Goal: Task Accomplishment & Management: Complete application form

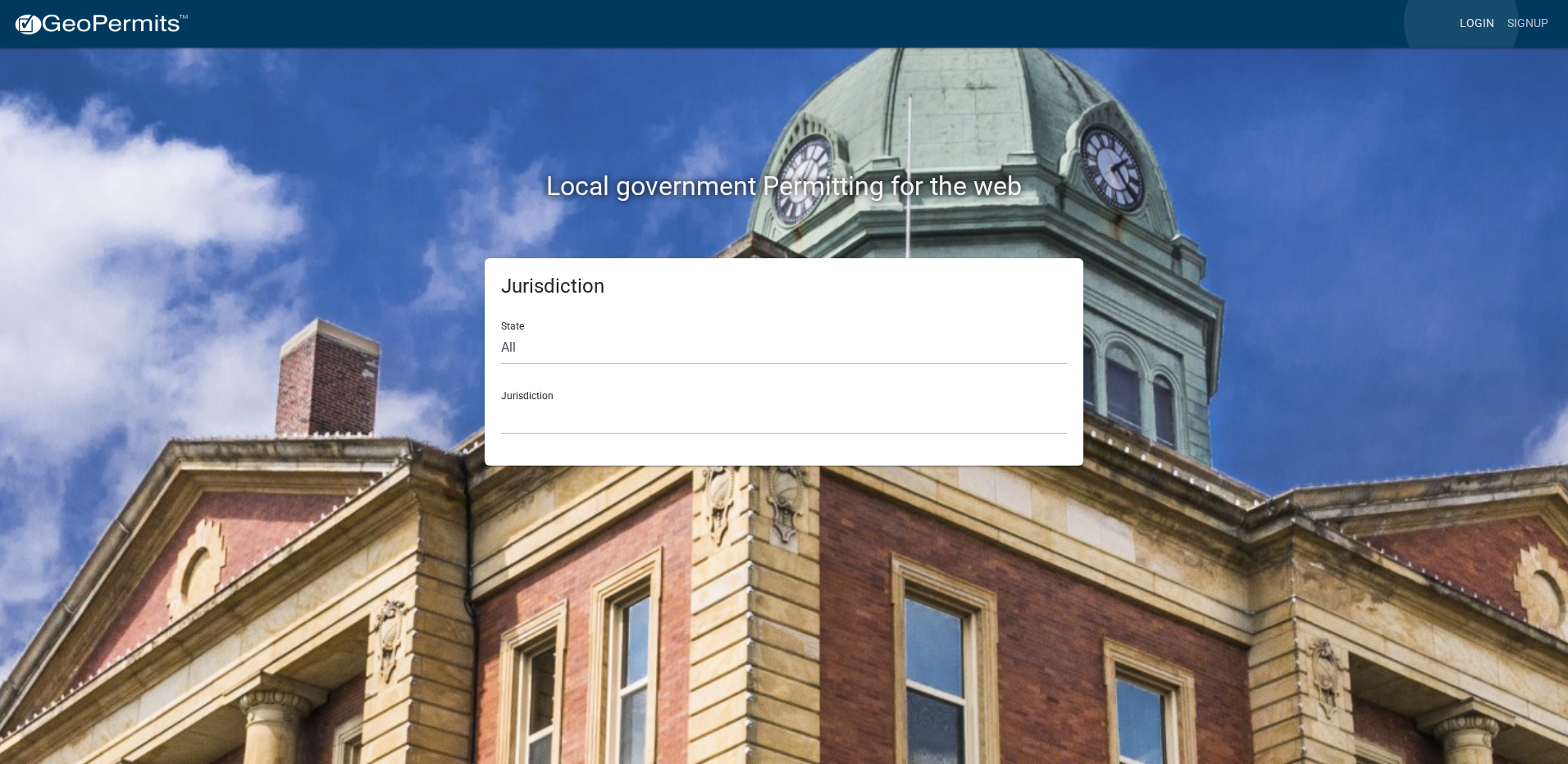
click at [1461, 22] on link "Login" at bounding box center [1477, 24] width 48 height 31
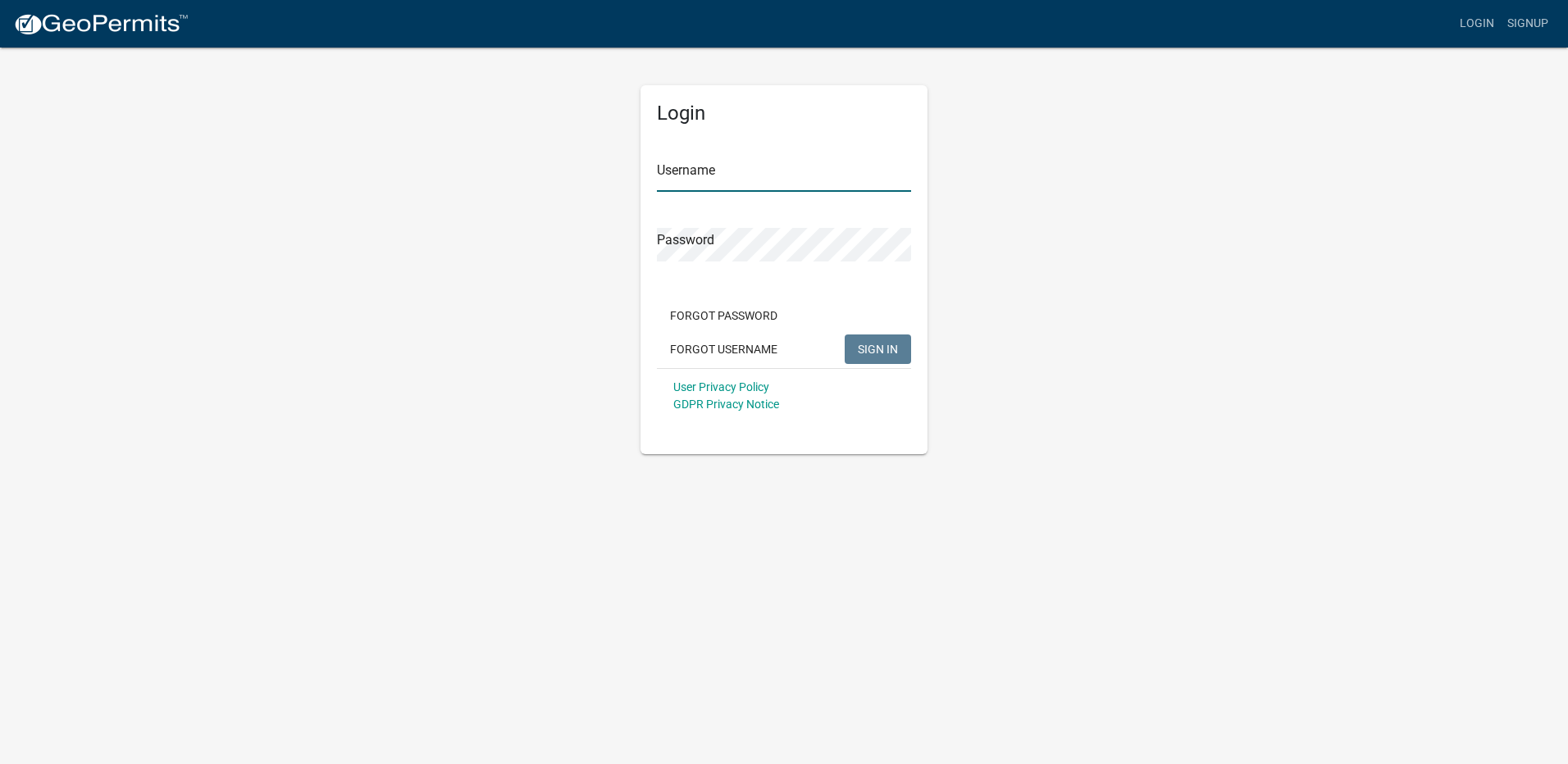
type input "Maeser Plumbing"
click at [871, 358] on button "SIGN IN" at bounding box center [878, 349] width 67 height 29
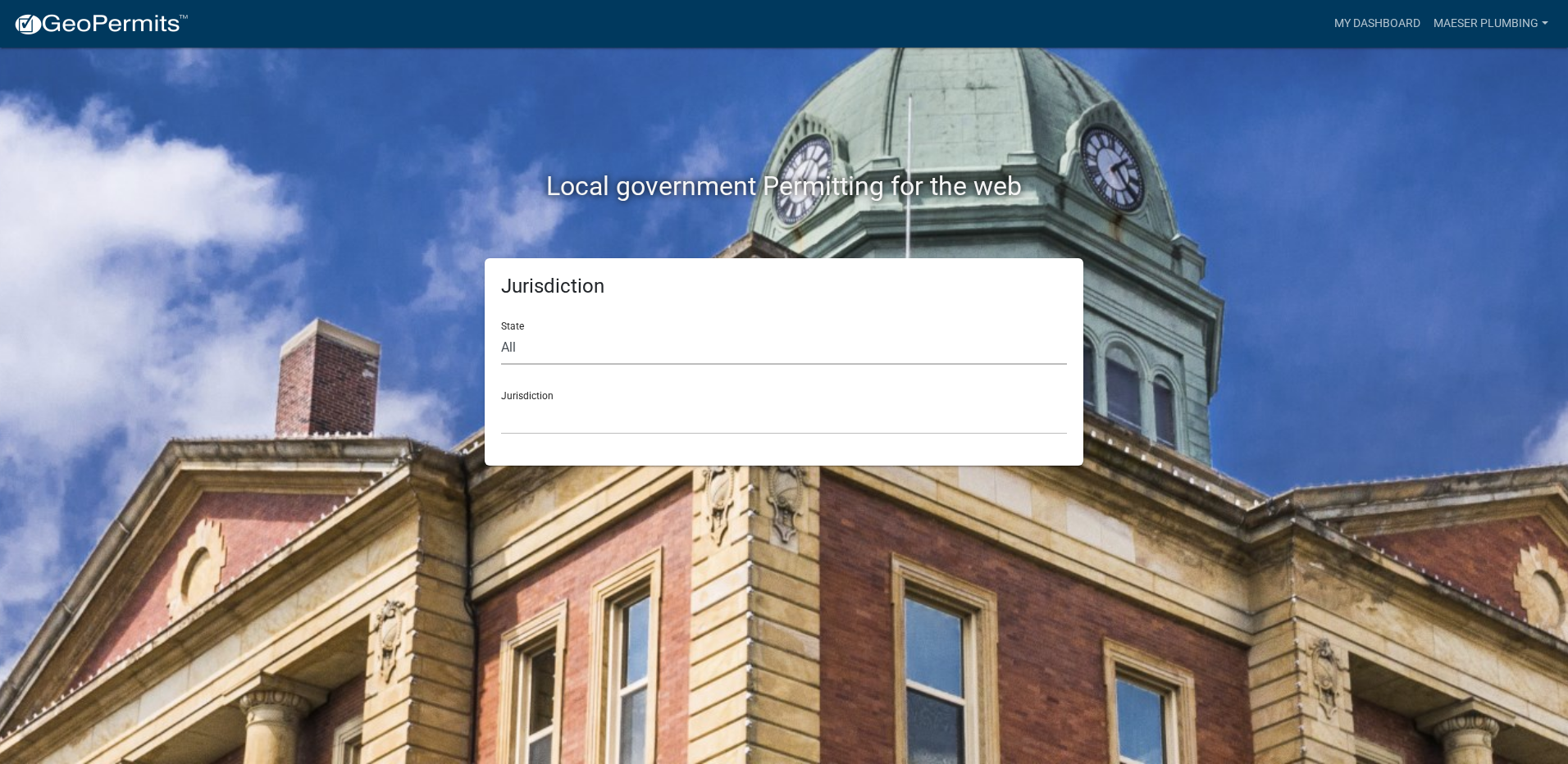
click at [528, 343] on select "All [US_STATE] [US_STATE] [US_STATE] [US_STATE] [US_STATE] [US_STATE] [US_STATE…" at bounding box center [784, 348] width 566 height 33
select select "[US_STATE]"
click at [501, 331] on select "All [US_STATE] [US_STATE] [US_STATE] [US_STATE] [US_STATE] [US_STATE] [US_STATE…" at bounding box center [784, 348] width 566 height 33
click at [542, 423] on select "City of [GEOGRAPHIC_DATA], [US_STATE] City of [GEOGRAPHIC_DATA], [US_STATE] Cit…" at bounding box center [784, 417] width 566 height 33
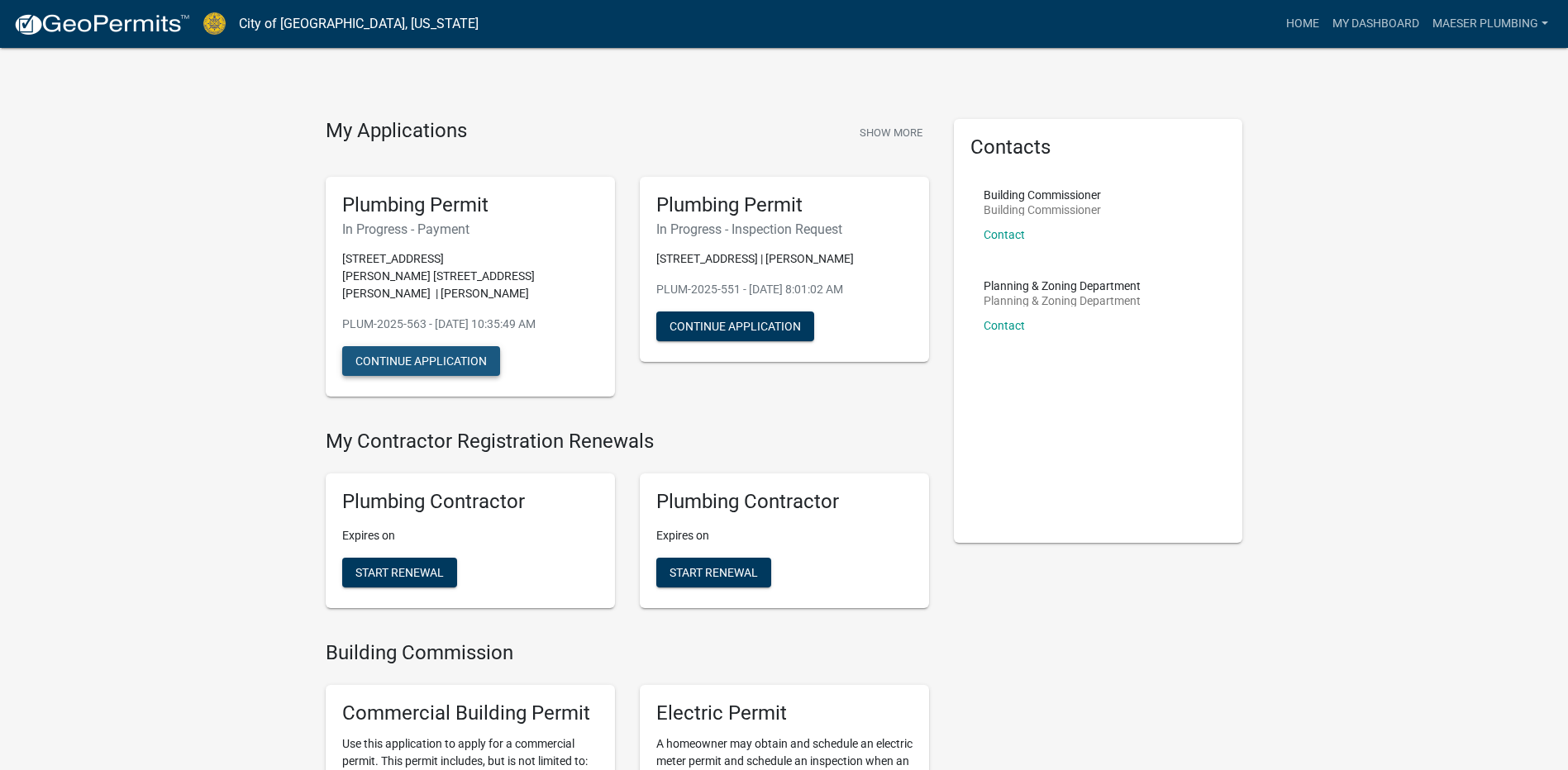
click at [427, 346] on button "Continue Application" at bounding box center [420, 361] width 158 height 29
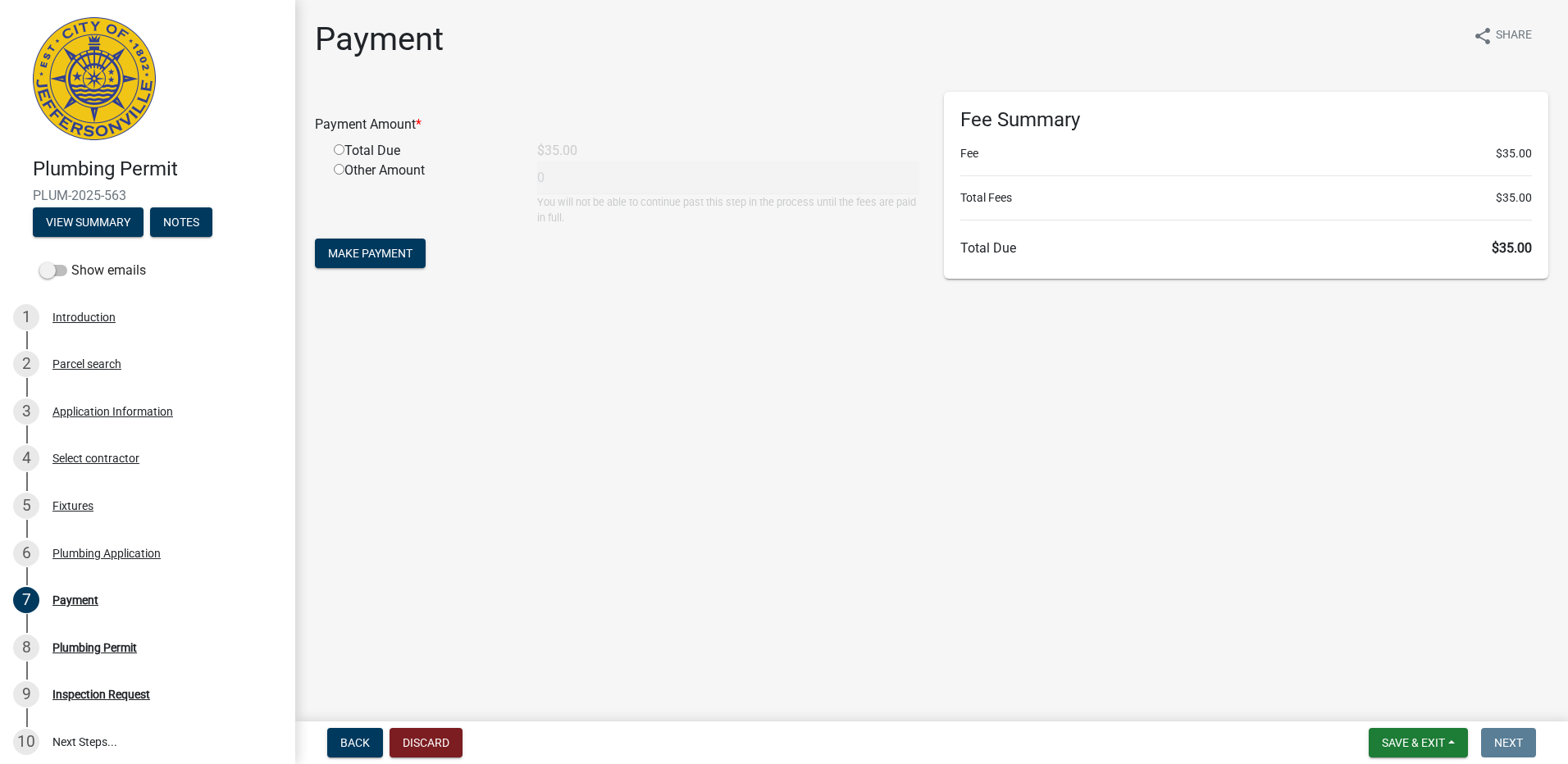
click at [339, 146] on input "radio" at bounding box center [339, 149] width 10 height 10
radio input "true"
type input "35"
click at [376, 252] on span "Make Payment" at bounding box center [370, 253] width 85 height 13
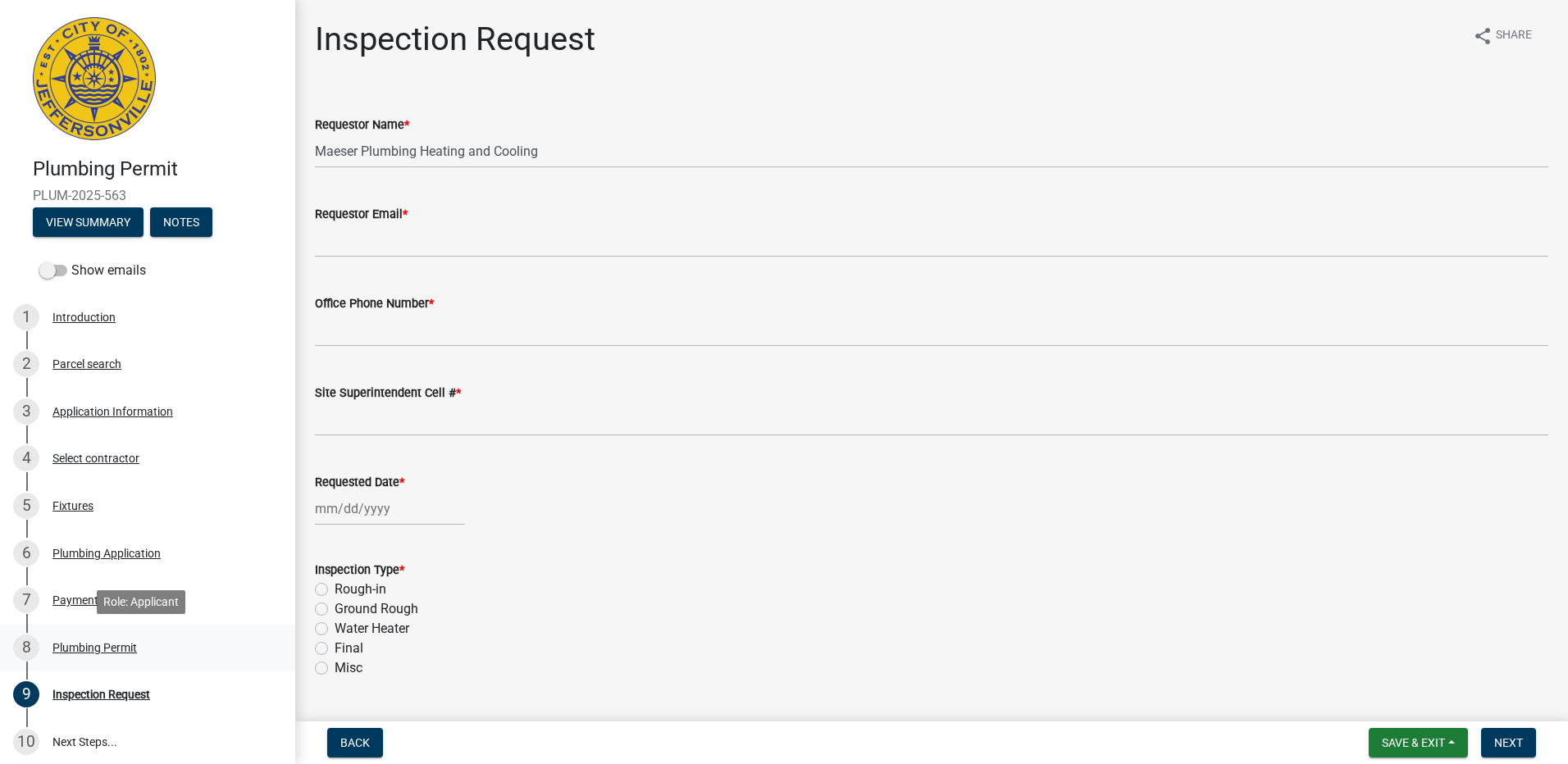
click at [98, 643] on div "Plumbing Permit" at bounding box center [94, 647] width 85 height 11
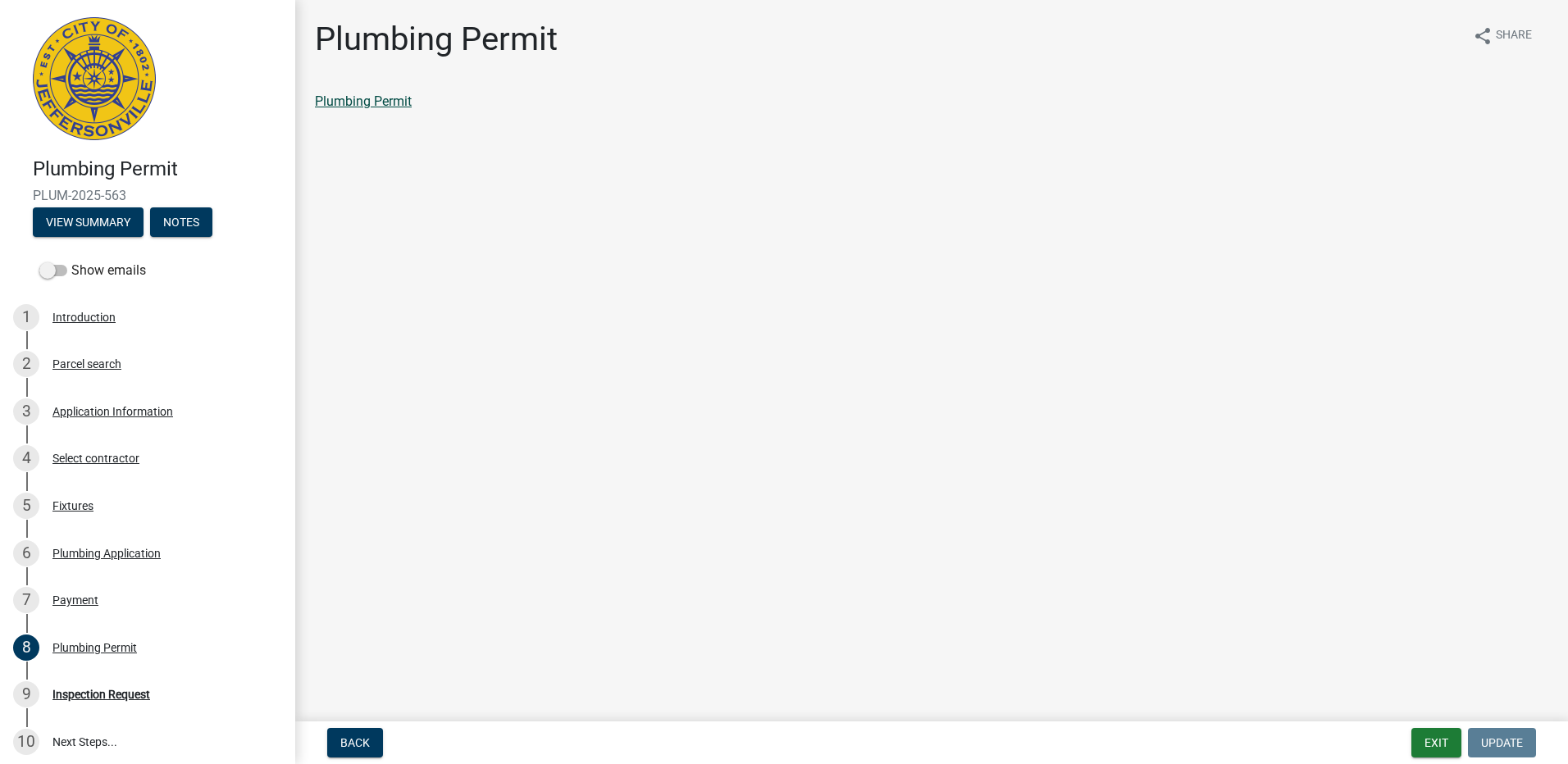
click at [362, 98] on link "Plumbing Permit" at bounding box center [363, 101] width 97 height 15
click at [1448, 743] on button "Exit" at bounding box center [1436, 743] width 50 height 29
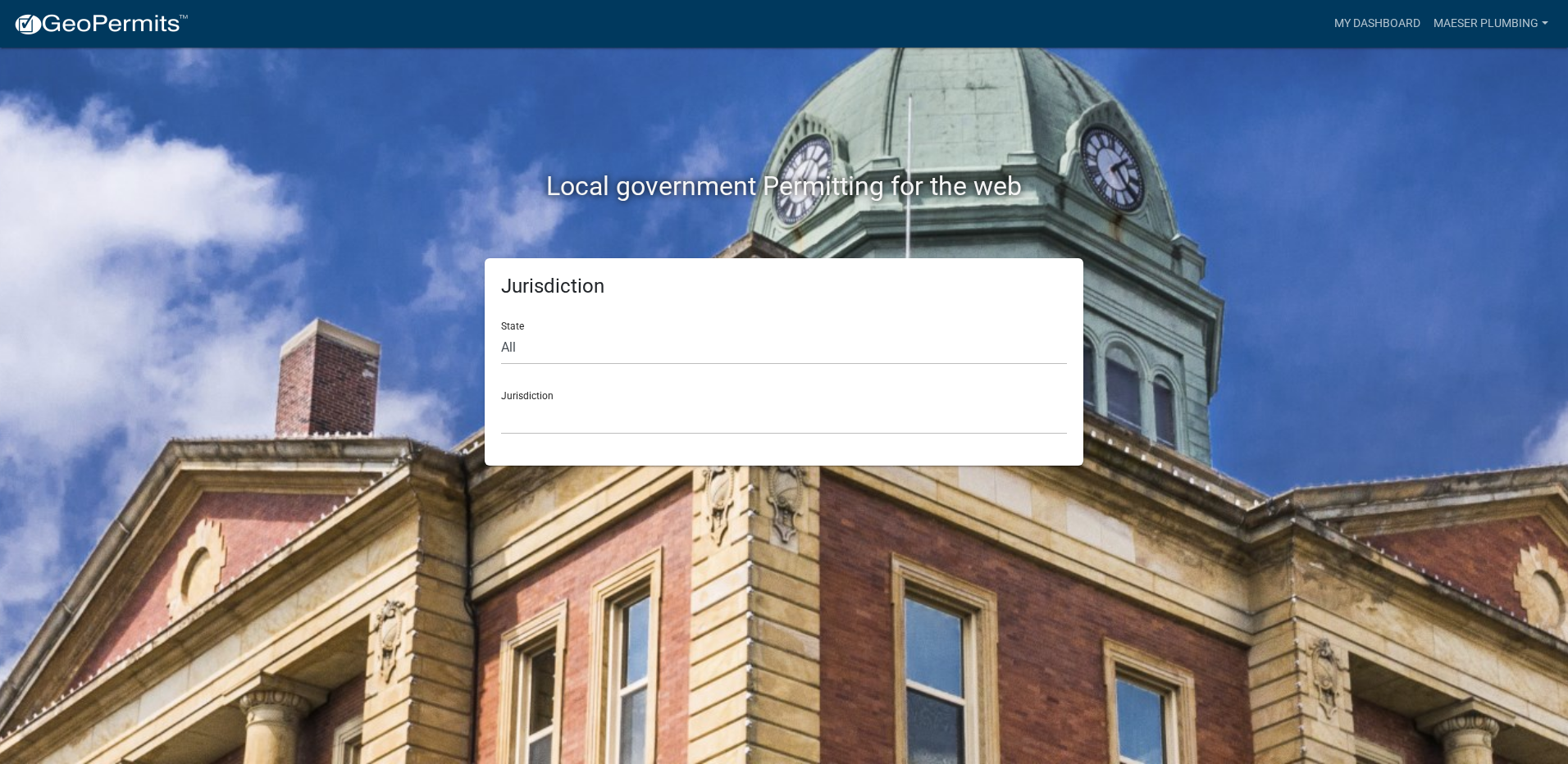
click at [1445, 3] on nav "more_horiz My Dashboard Maeser Plumbing Account Contractor Profile Logout" at bounding box center [784, 24] width 1568 height 48
click at [1448, 14] on link "Maeser Plumbing" at bounding box center [1490, 24] width 128 height 31
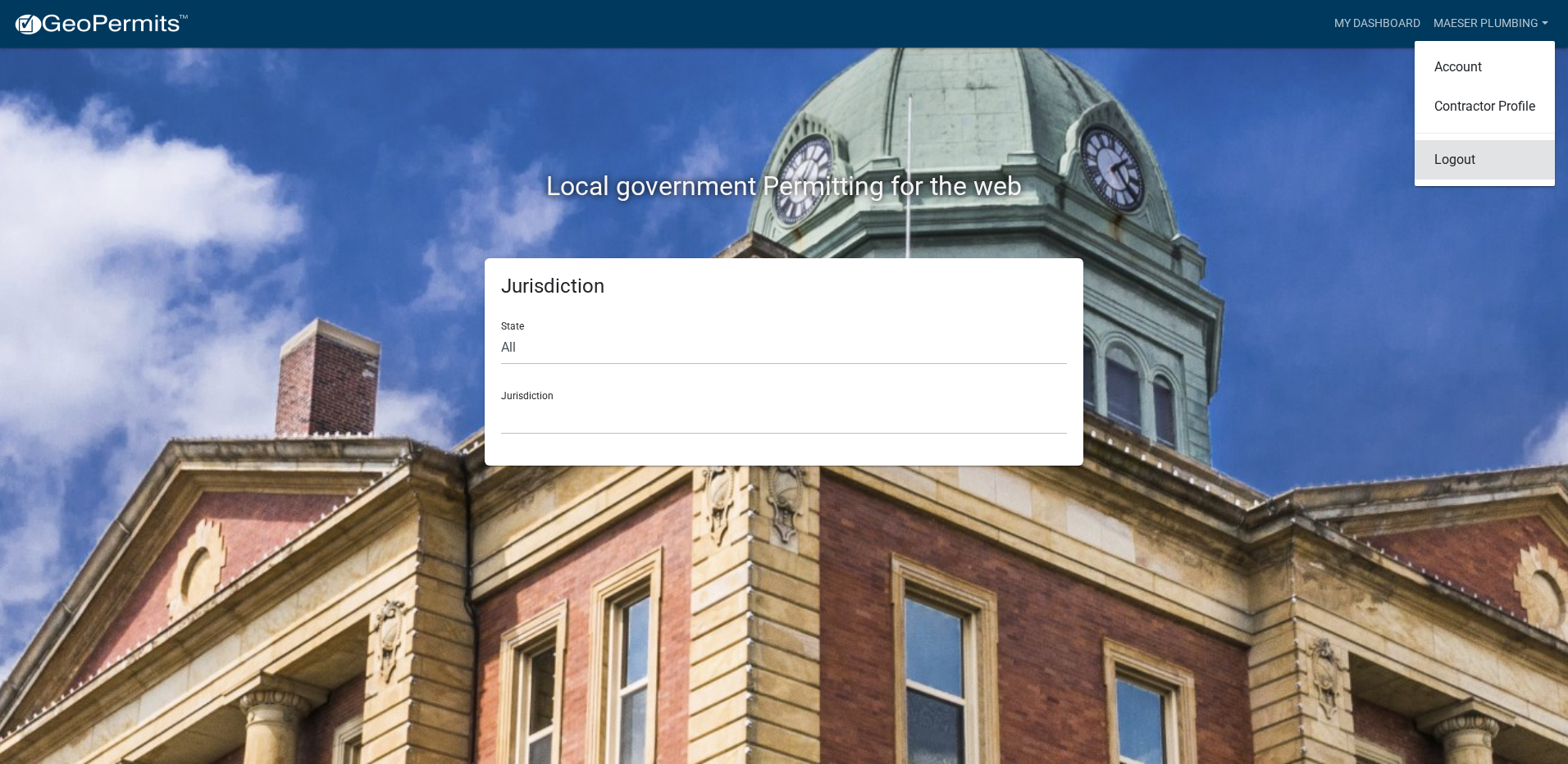
click at [1440, 162] on link "Logout" at bounding box center [1485, 160] width 141 height 39
